Goal: Task Accomplishment & Management: Manage account settings

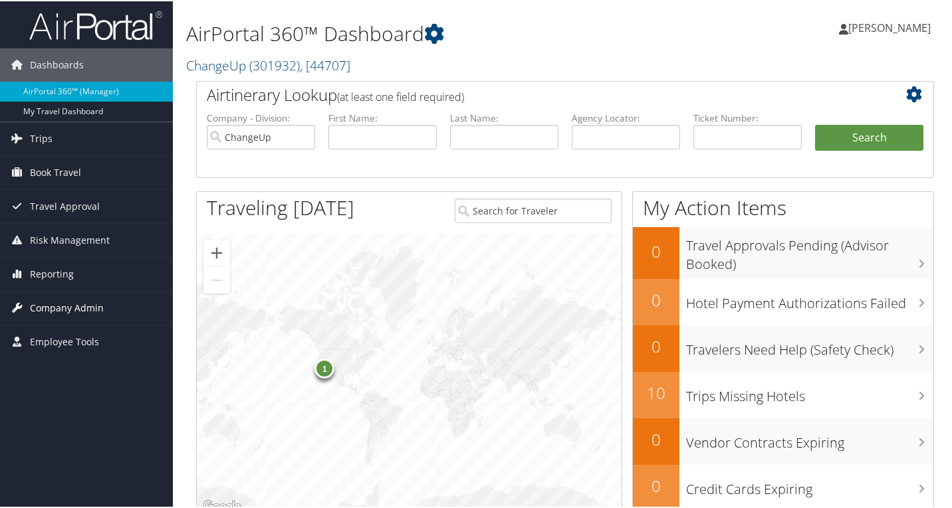
click at [80, 306] on span "Company Admin" at bounding box center [67, 306] width 74 height 33
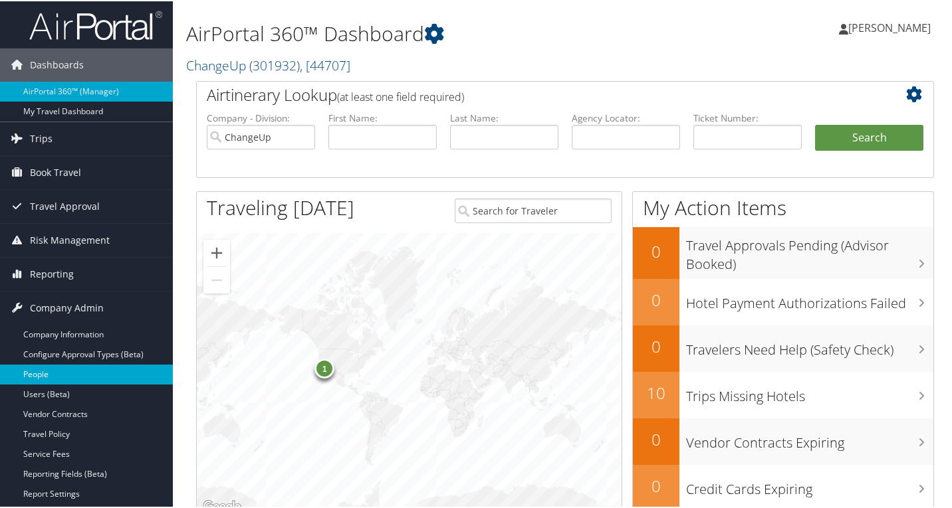
click at [62, 375] on link "People" at bounding box center [86, 374] width 173 height 20
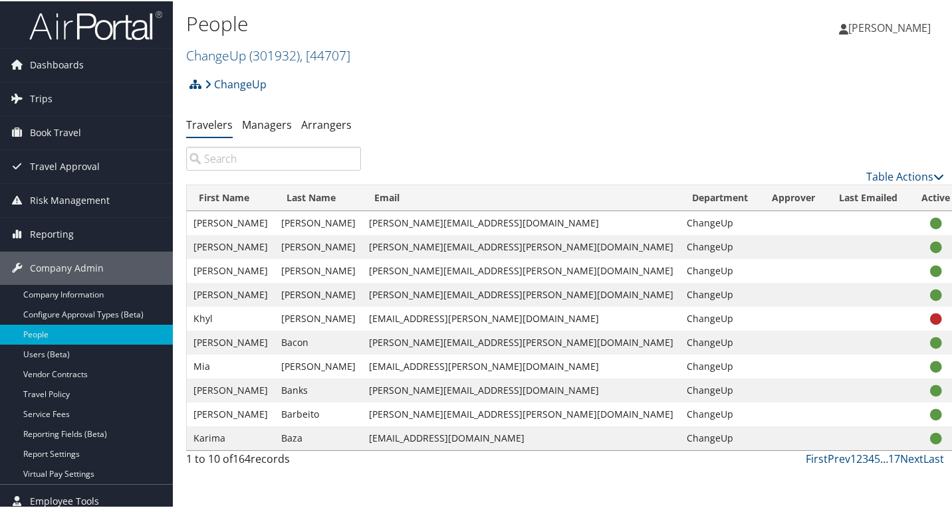
click at [250, 161] on input "search" at bounding box center [273, 158] width 175 height 24
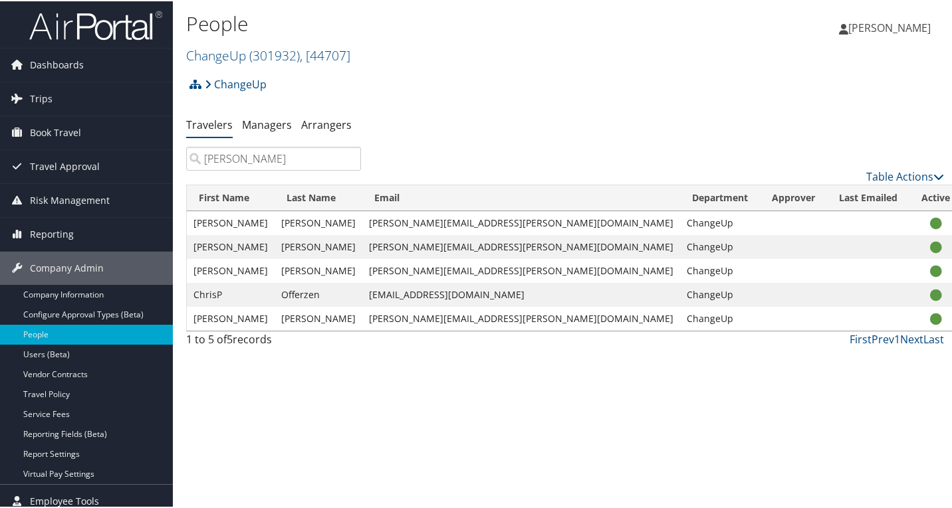
type input "chris"
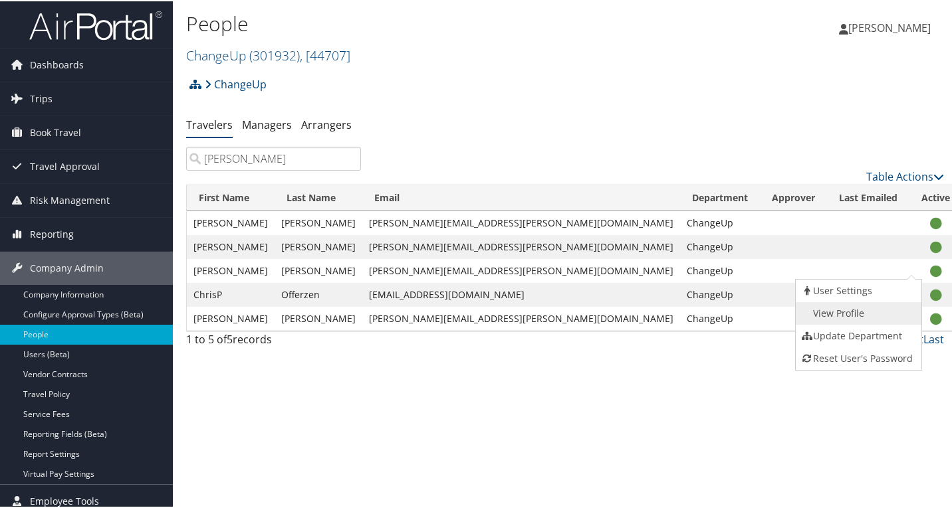
click at [863, 312] on link "View Profile" at bounding box center [856, 312] width 122 height 23
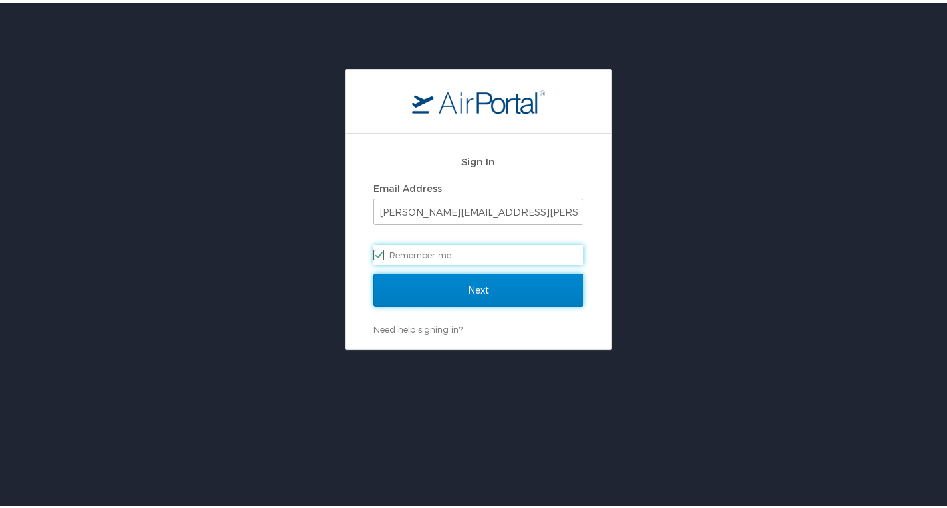
click at [495, 286] on input "Next" at bounding box center [478, 287] width 210 height 33
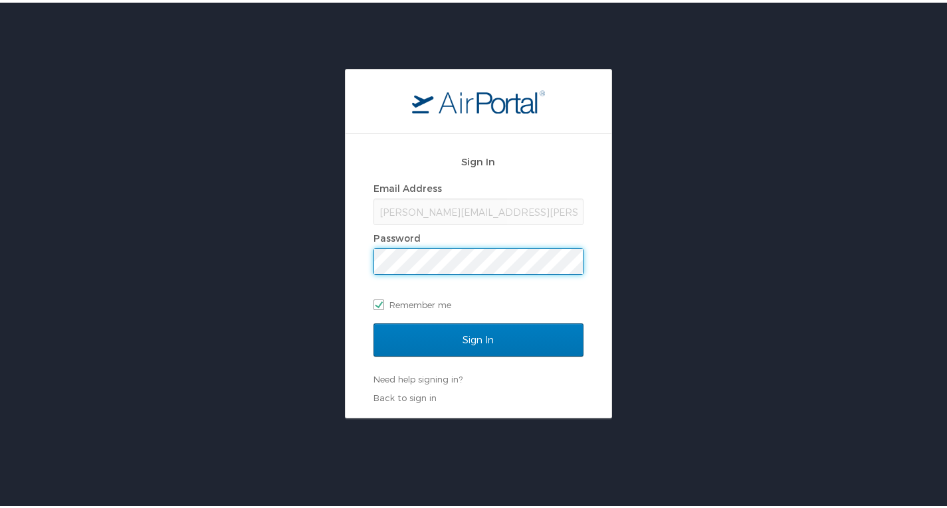
click at [373, 321] on input "Sign In" at bounding box center [478, 337] width 210 height 33
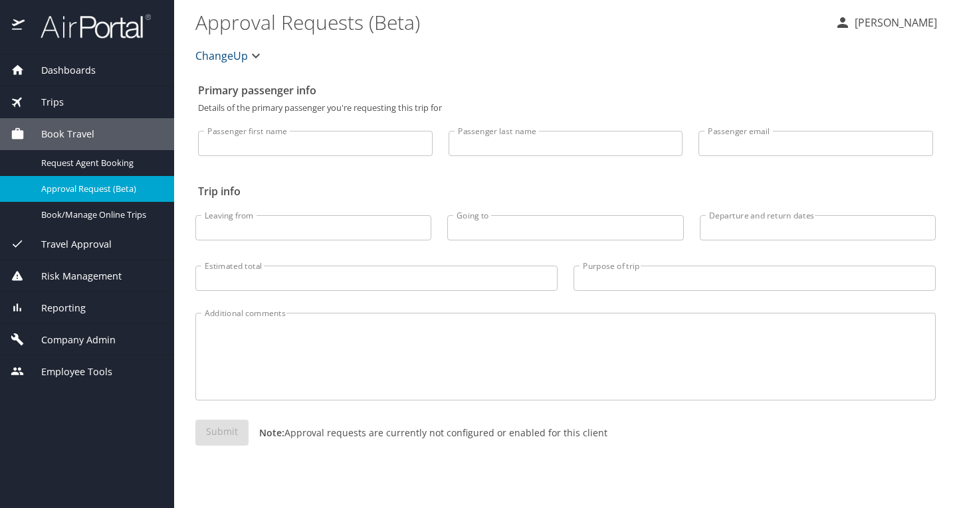
click at [98, 335] on span "Company Admin" at bounding box center [70, 340] width 91 height 15
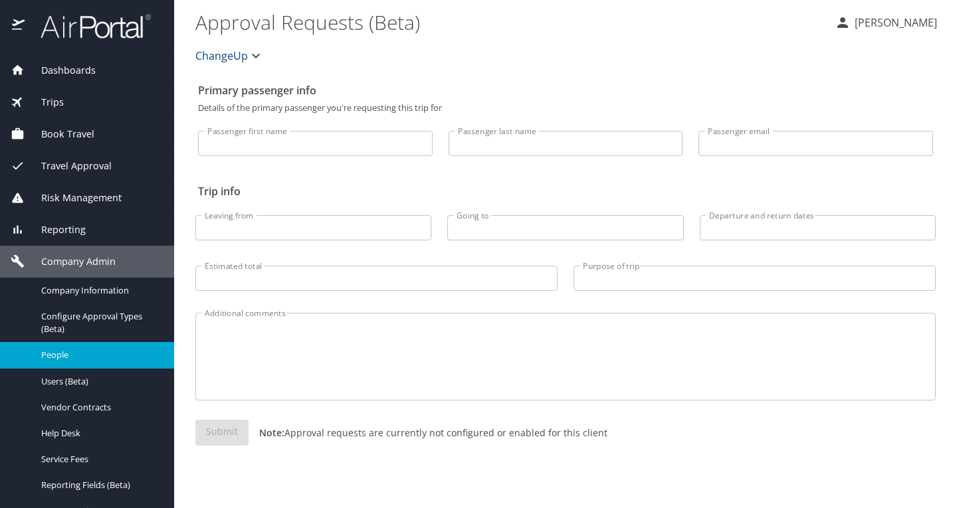
click at [88, 362] on span "People" at bounding box center [99, 355] width 117 height 13
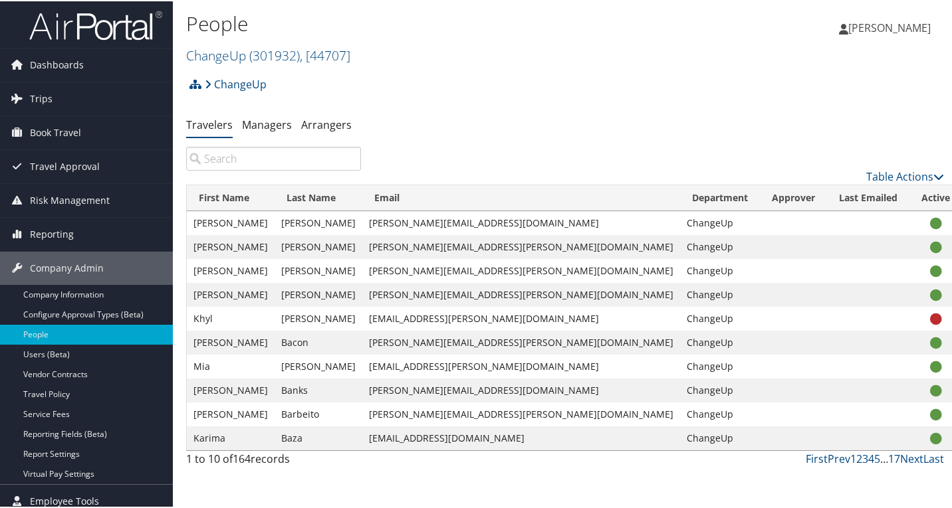
click at [320, 163] on input "search" at bounding box center [273, 158] width 175 height 24
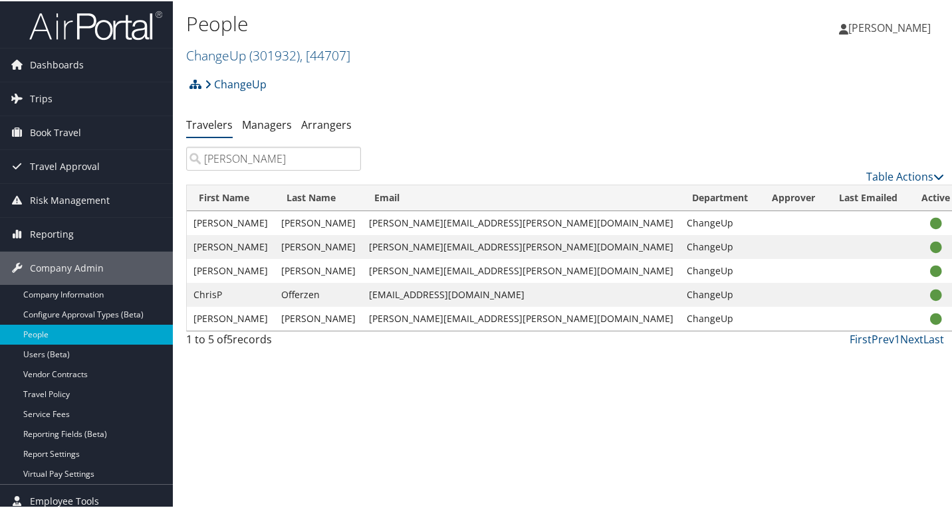
type input "chris"
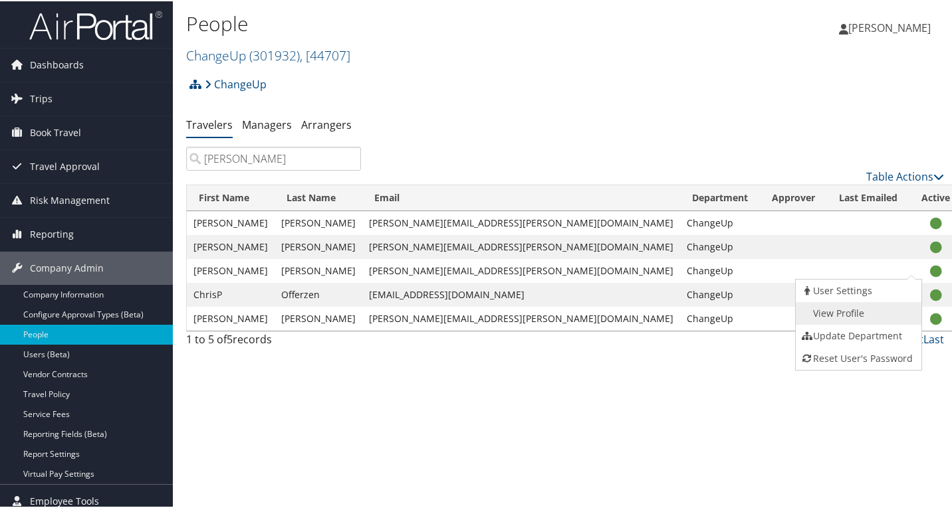
click at [840, 312] on link "View Profile" at bounding box center [856, 312] width 122 height 23
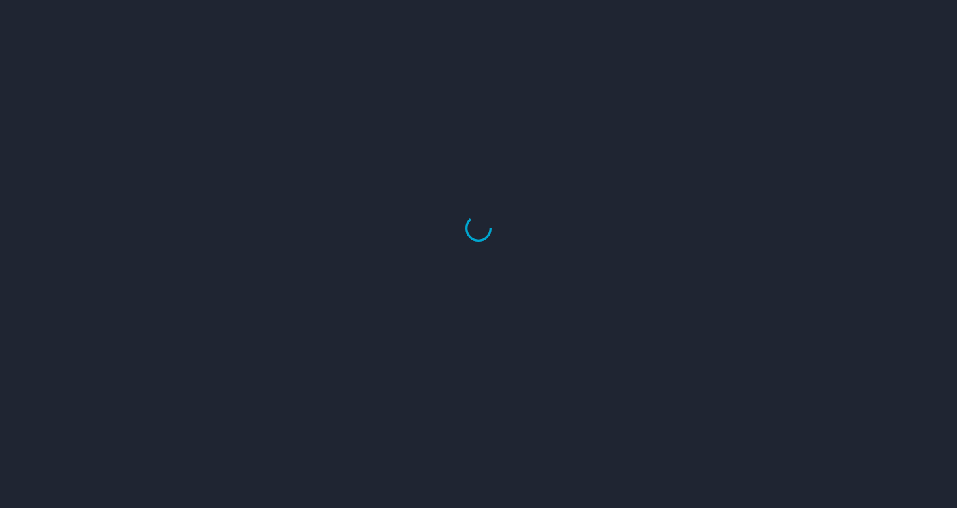
select select "US"
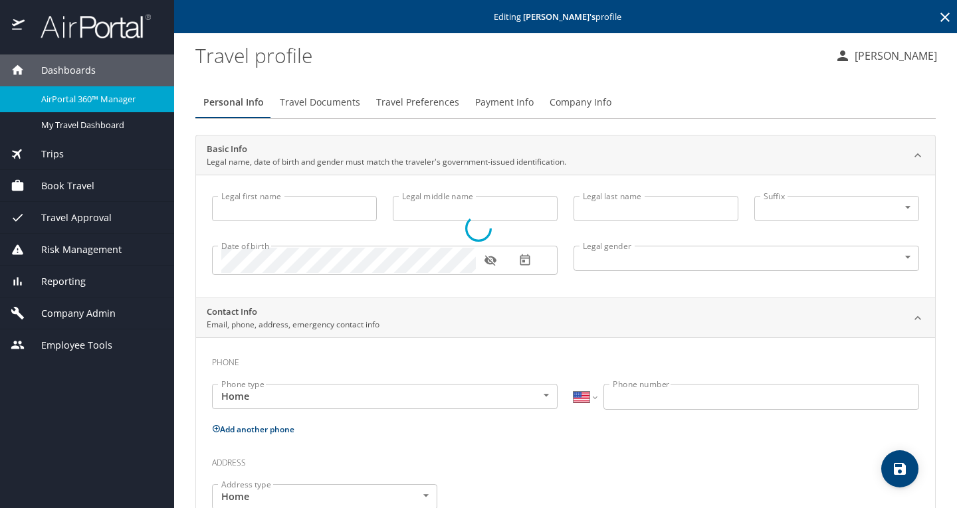
type input "[PERSON_NAME]"
type input "[DEMOGRAPHIC_DATA]"
select select "US"
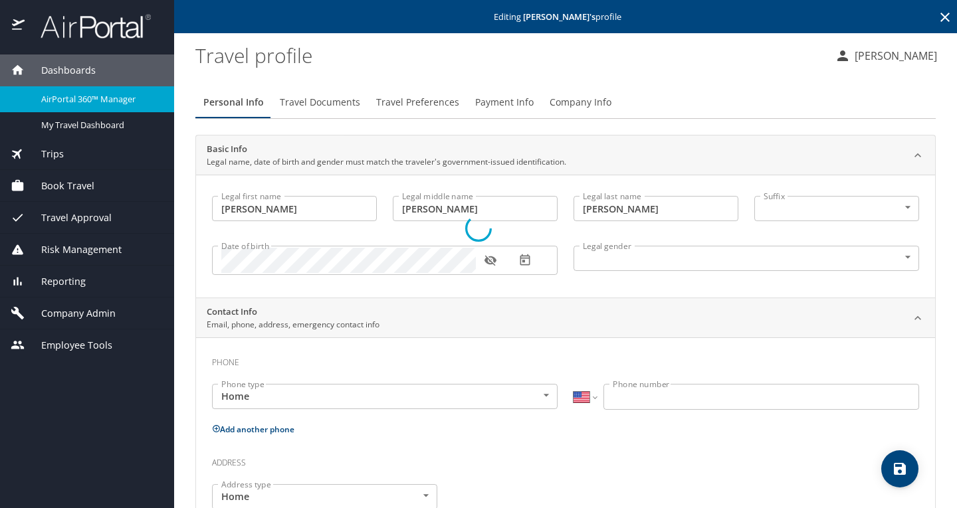
select select "US"
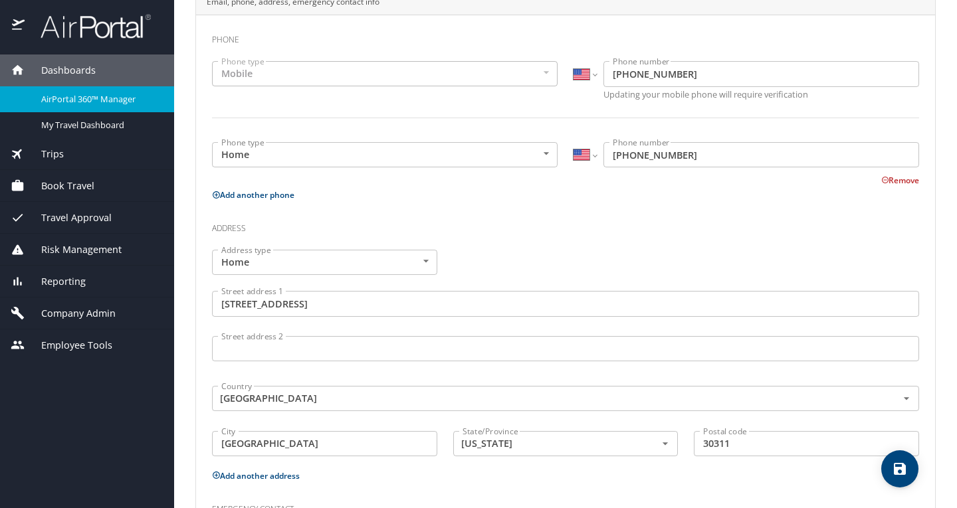
scroll to position [332, 0]
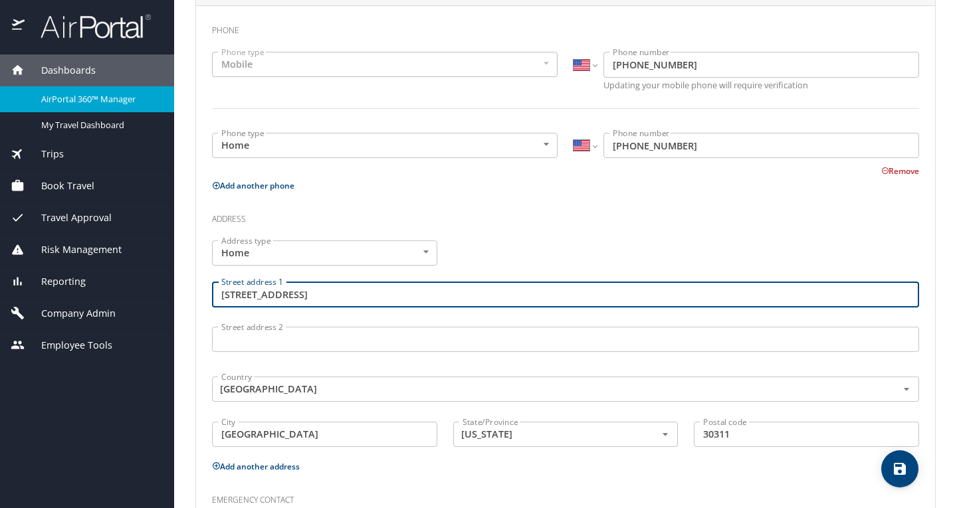
click at [349, 284] on input "85 Stratford Dr NW" at bounding box center [565, 294] width 707 height 25
drag, startPoint x: 344, startPoint y: 288, endPoint x: 204, endPoint y: 292, distance: 140.3
click at [204, 292] on div "Street address 1 85 Stratford Dr NW Street address 1" at bounding box center [565, 296] width 723 height 45
click at [762, 436] on input "30311" at bounding box center [806, 434] width 225 height 25
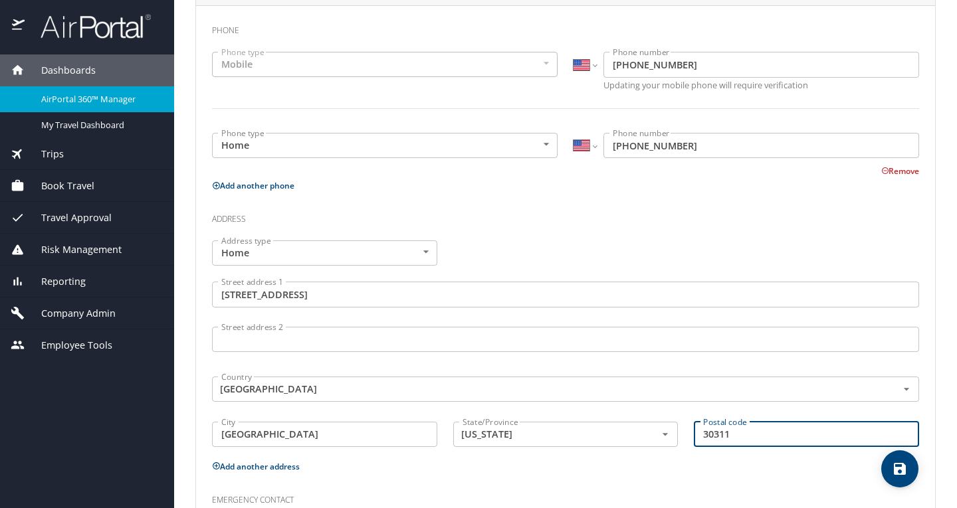
drag, startPoint x: 750, startPoint y: 432, endPoint x: 673, endPoint y: 440, distance: 77.5
click at [673, 440] on div "Address type Home Home Address type Street address 1 85 Stratford Dr NW Street …" at bounding box center [565, 345] width 723 height 225
click at [616, 213] on h3 "Address" at bounding box center [565, 216] width 707 height 23
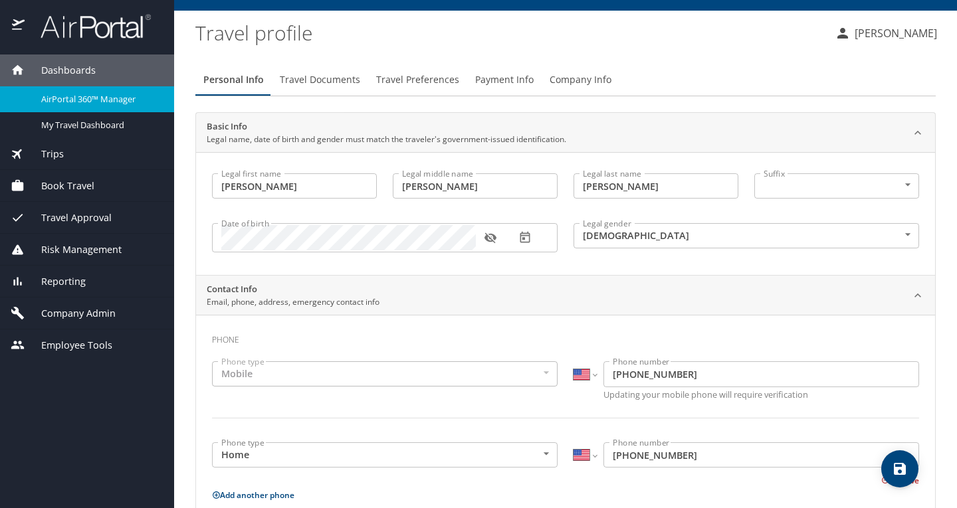
scroll to position [0, 0]
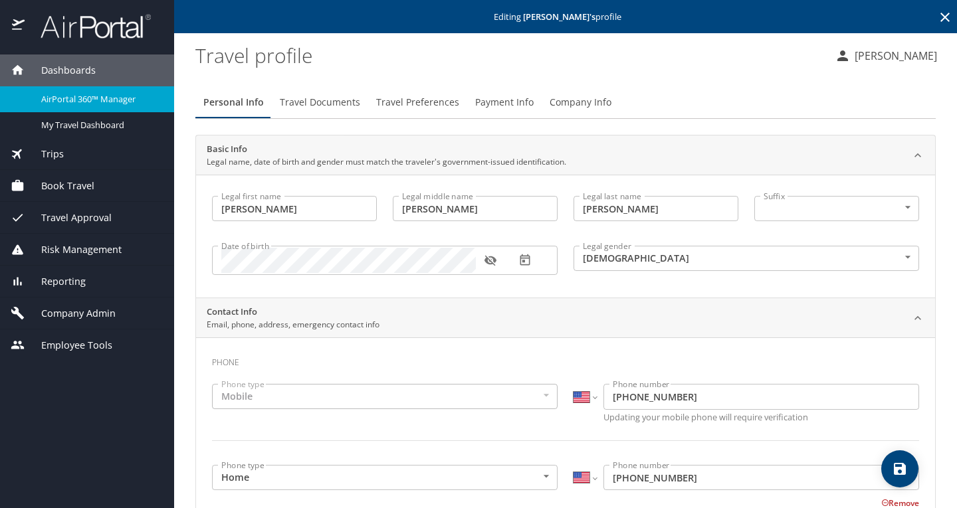
click at [397, 102] on span "Travel Preferences" at bounding box center [417, 102] width 83 height 17
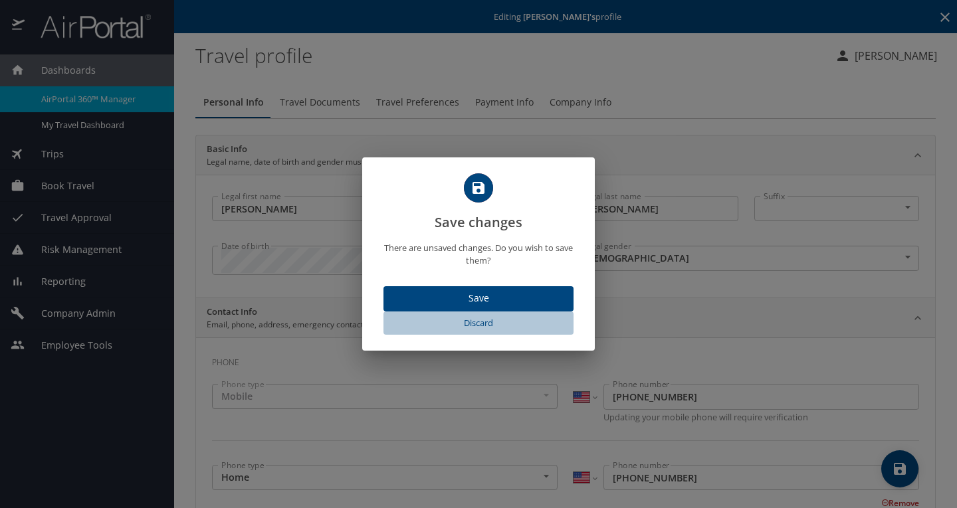
click at [477, 323] on span "Discard" at bounding box center [478, 323] width 179 height 15
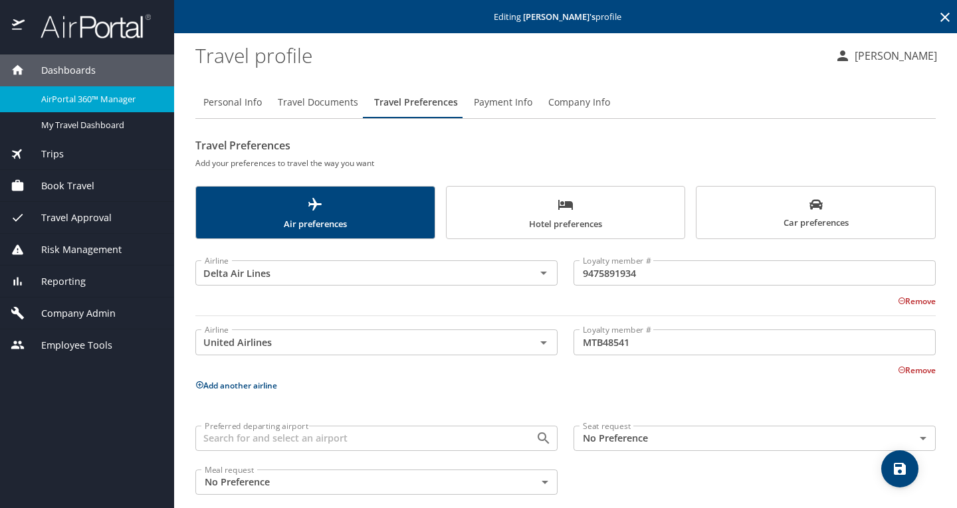
click at [564, 200] on icon "scrollable force tabs example" at bounding box center [566, 205] width 16 height 16
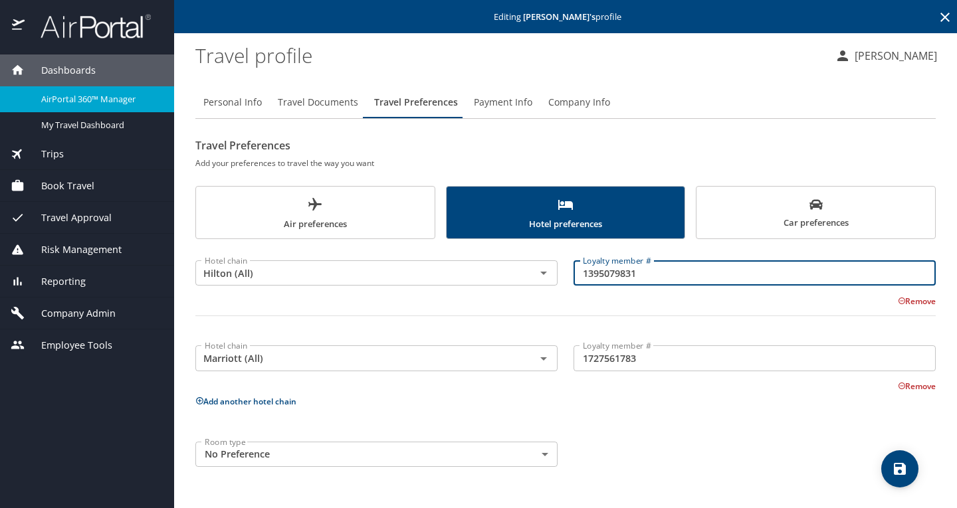
drag, startPoint x: 647, startPoint y: 276, endPoint x: 566, endPoint y: 286, distance: 81.8
click at [566, 286] on div "Loyalty member # 1395079831 Loyalty member #" at bounding box center [755, 273] width 378 height 53
click at [564, 320] on div at bounding box center [565, 324] width 756 height 33
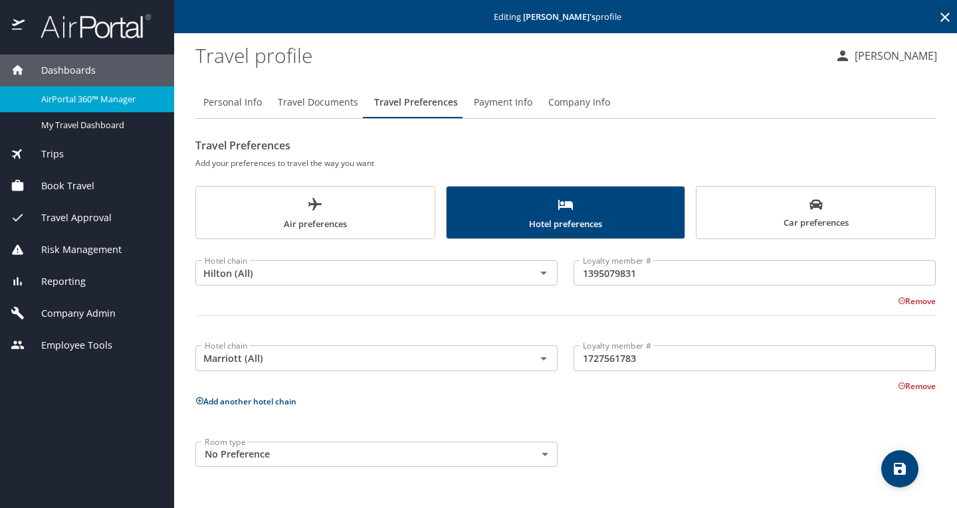
click at [72, 186] on span "Book Travel" at bounding box center [60, 186] width 70 height 15
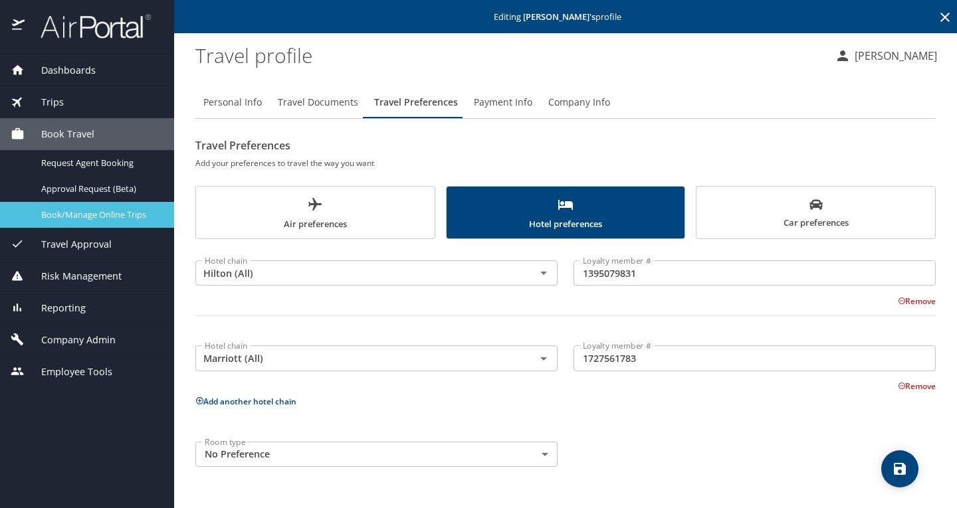
click at [71, 217] on span "Book/Manage Online Trips" at bounding box center [99, 215] width 117 height 13
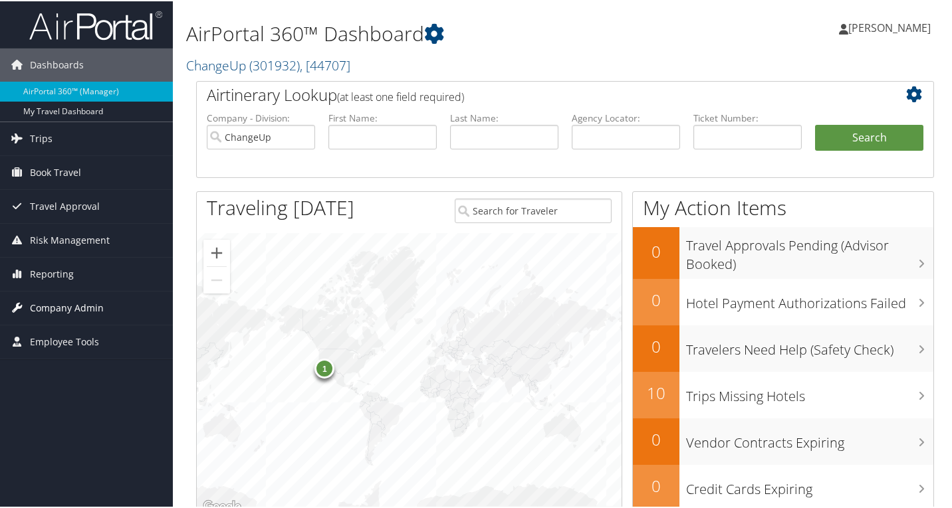
click at [46, 305] on span "Company Admin" at bounding box center [67, 306] width 74 height 33
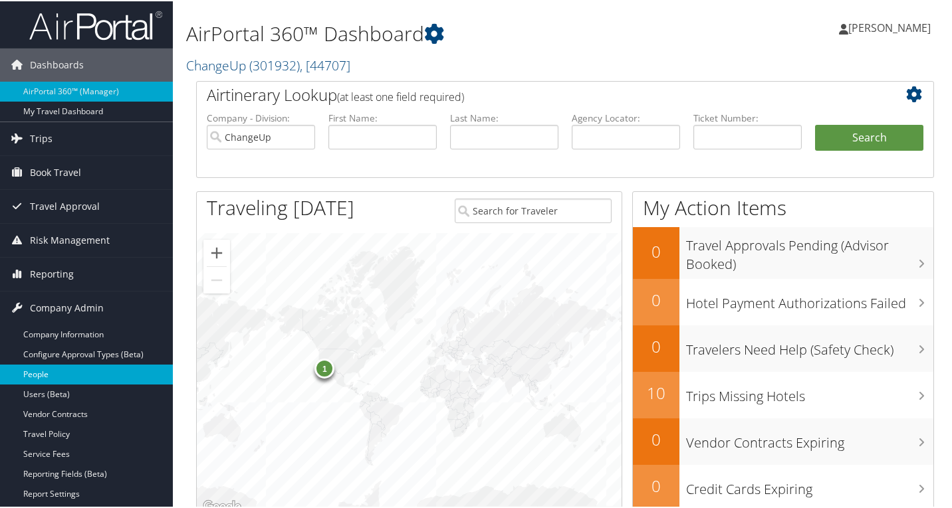
click at [58, 380] on link "People" at bounding box center [86, 374] width 173 height 20
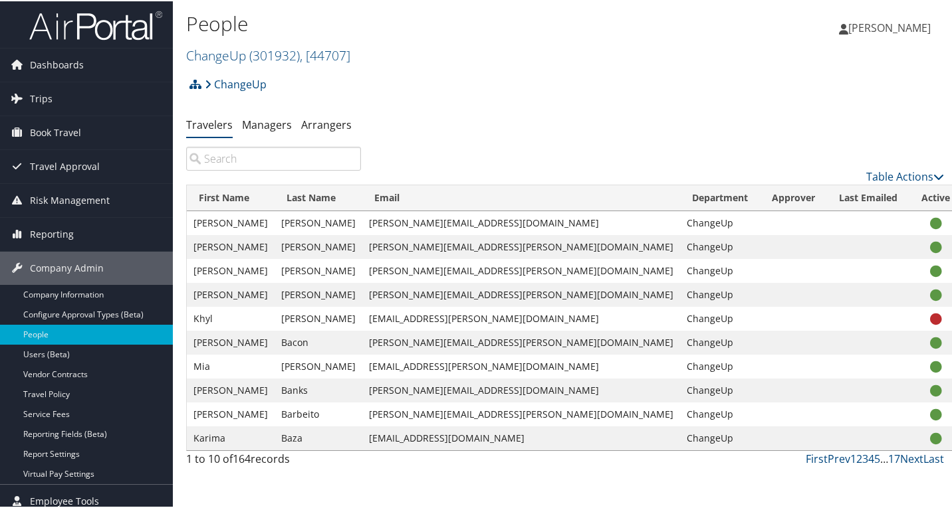
click at [265, 159] on input "search" at bounding box center [273, 158] width 175 height 24
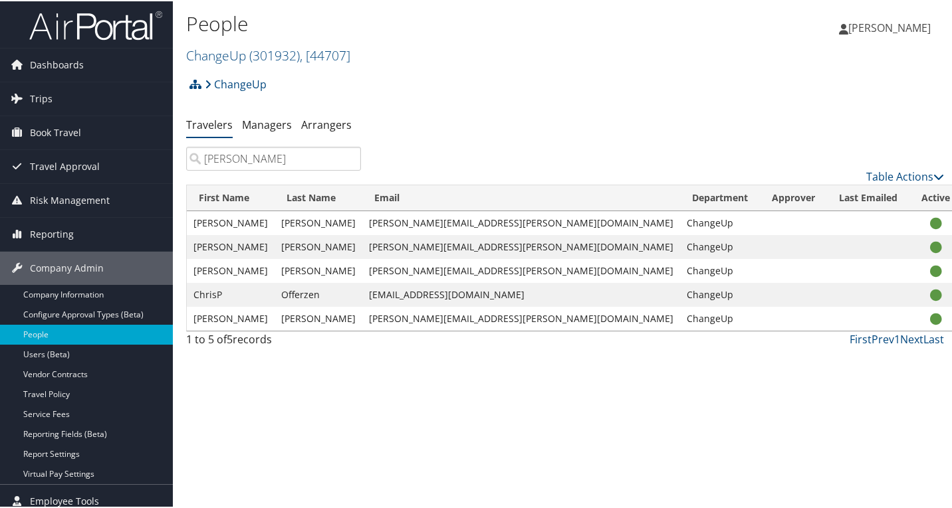
type input "chris"
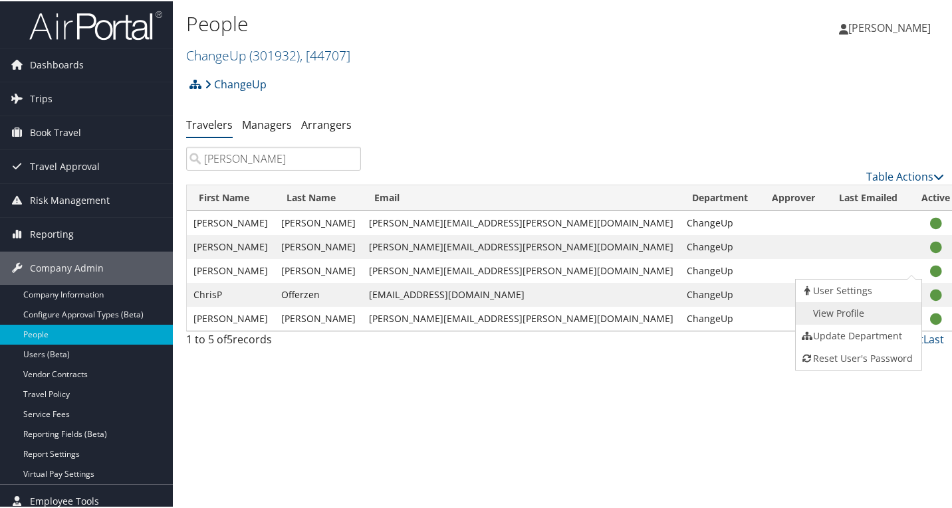
click at [867, 306] on link "View Profile" at bounding box center [856, 312] width 122 height 23
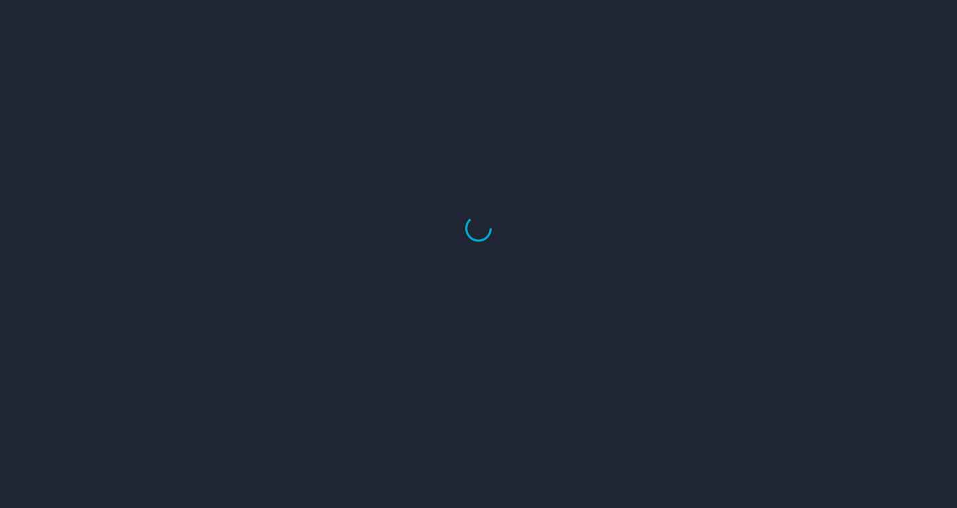
select select "US"
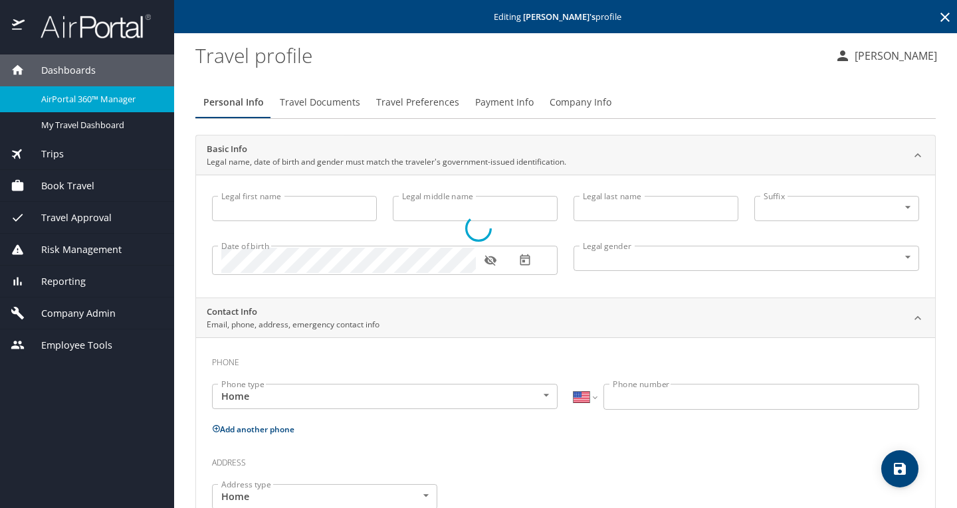
type input "[PERSON_NAME]"
type input "[DEMOGRAPHIC_DATA]"
select select "US"
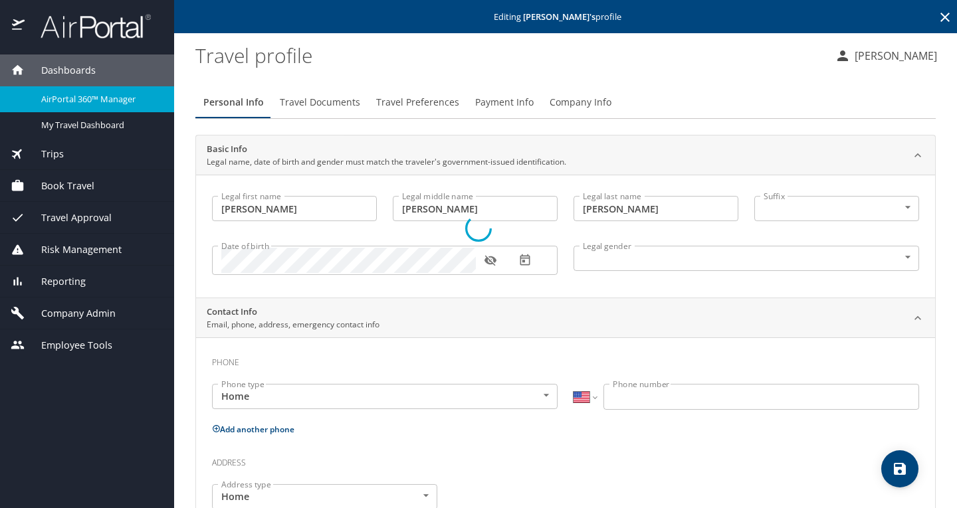
select select "US"
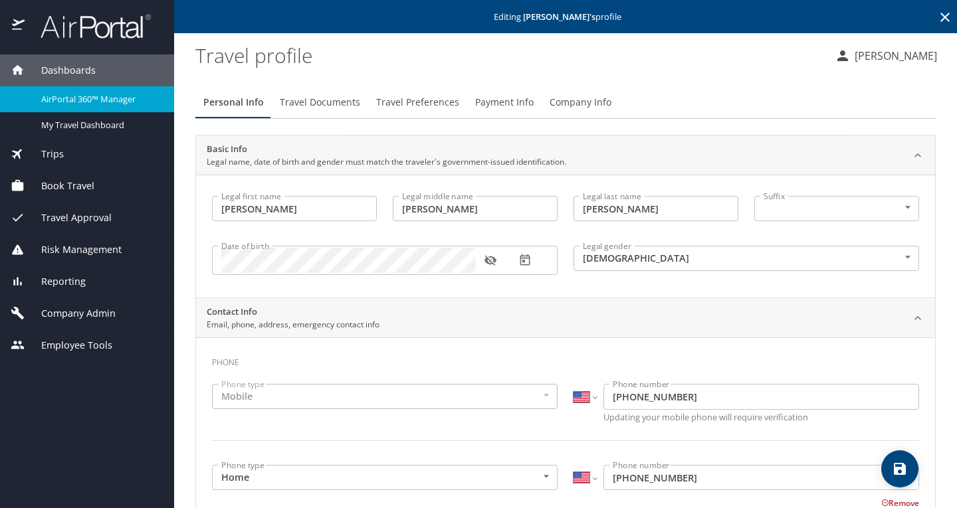
click at [400, 103] on span "Travel Preferences" at bounding box center [417, 102] width 83 height 17
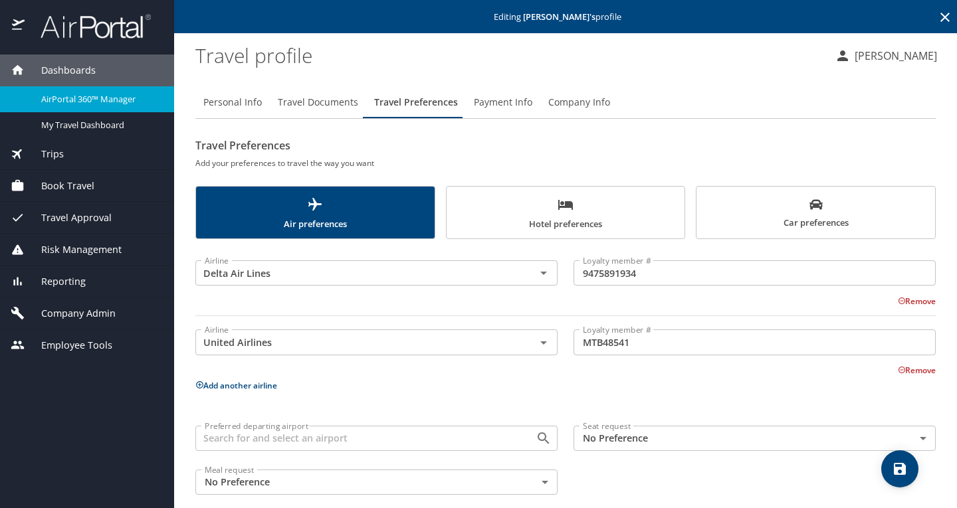
click at [762, 213] on span "Car preferences" at bounding box center [815, 214] width 223 height 33
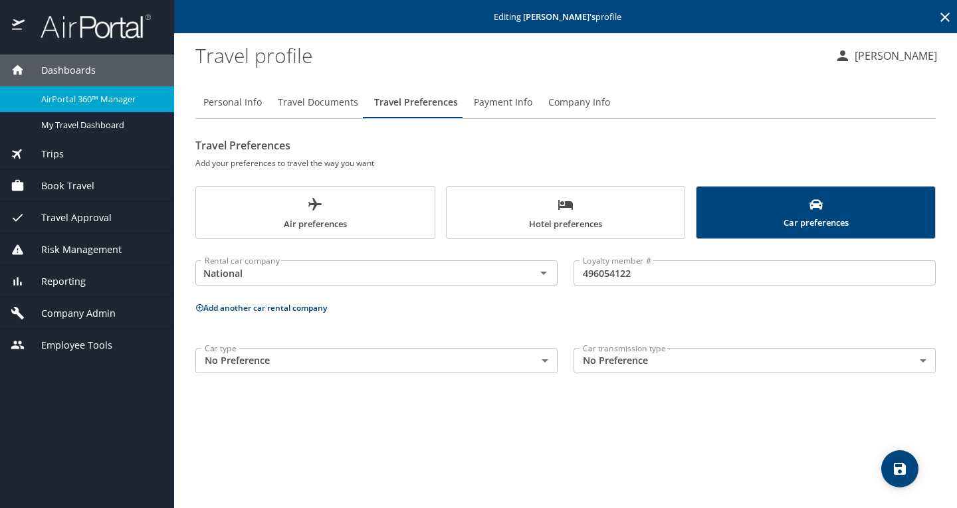
click at [347, 224] on span "Air preferences" at bounding box center [315, 214] width 223 height 35
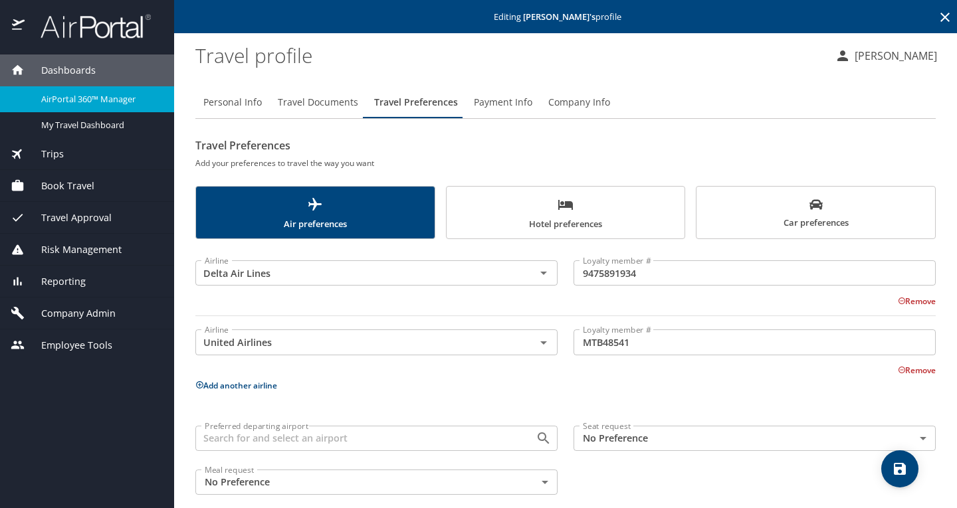
scroll to position [15, 0]
